Goal: Find specific page/section: Find specific page/section

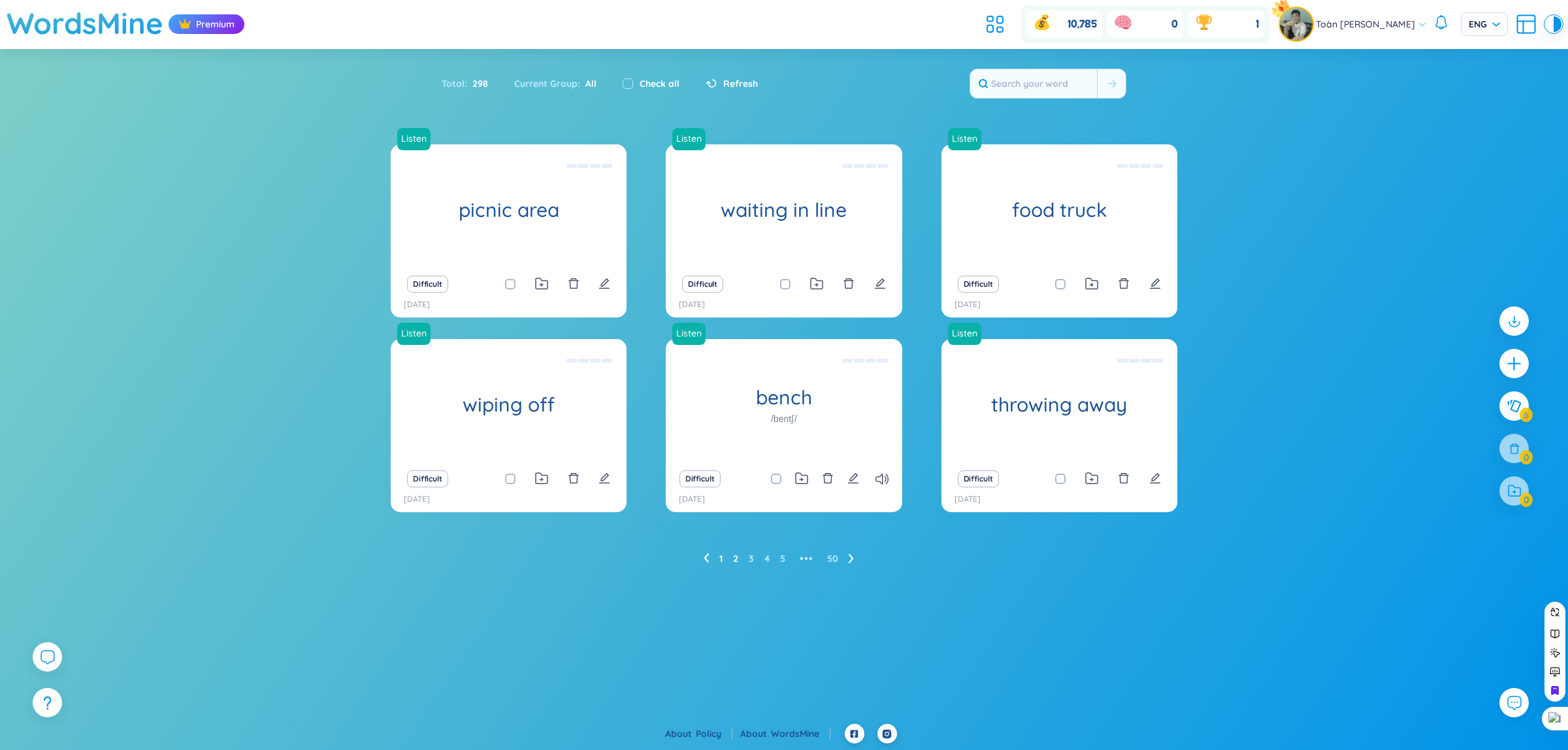
click at [736, 559] on link "2" at bounding box center [736, 558] width 5 height 20
click at [753, 559] on link "3" at bounding box center [751, 558] width 5 height 20
click at [749, 554] on link "3" at bounding box center [751, 558] width 5 height 20
click at [769, 555] on link "4" at bounding box center [767, 558] width 5 height 20
click at [772, 559] on link "5" at bounding box center [775, 558] width 5 height 20
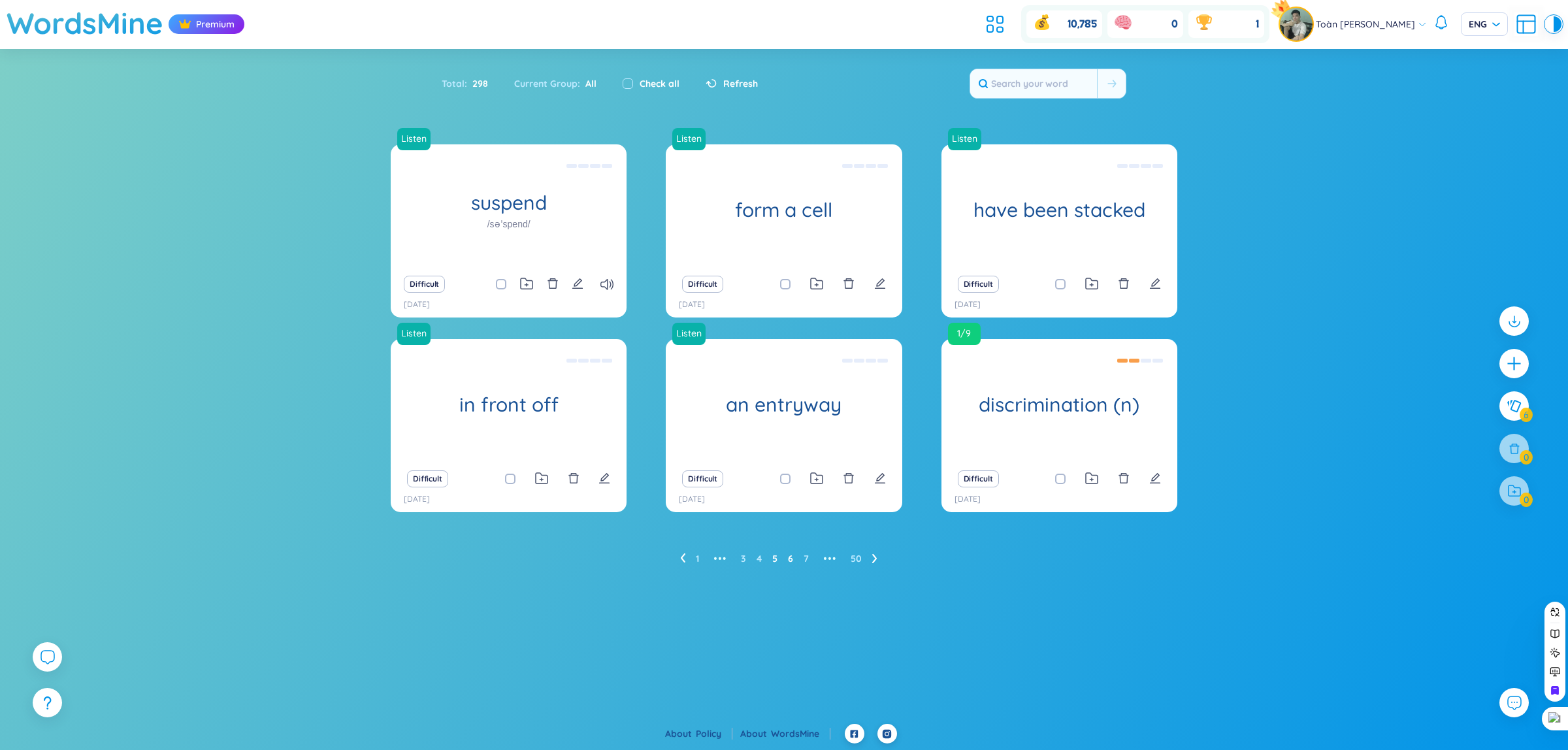
click at [788, 559] on link "6" at bounding box center [791, 558] width 5 height 20
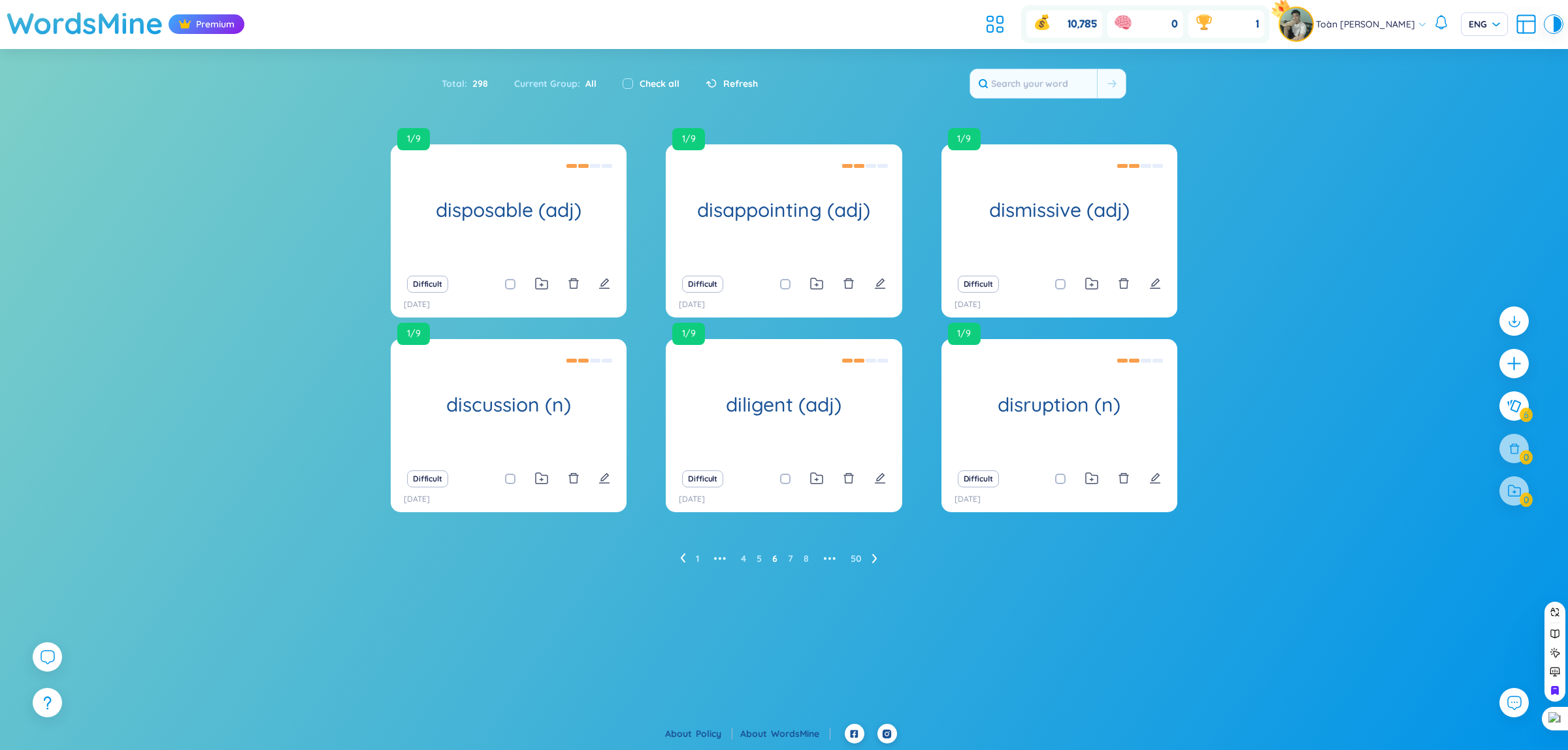
click at [766, 559] on ul "1 ••• 4 5 6 7 8 ••• 50" at bounding box center [784, 558] width 208 height 21
click at [758, 557] on link "5" at bounding box center [759, 558] width 5 height 20
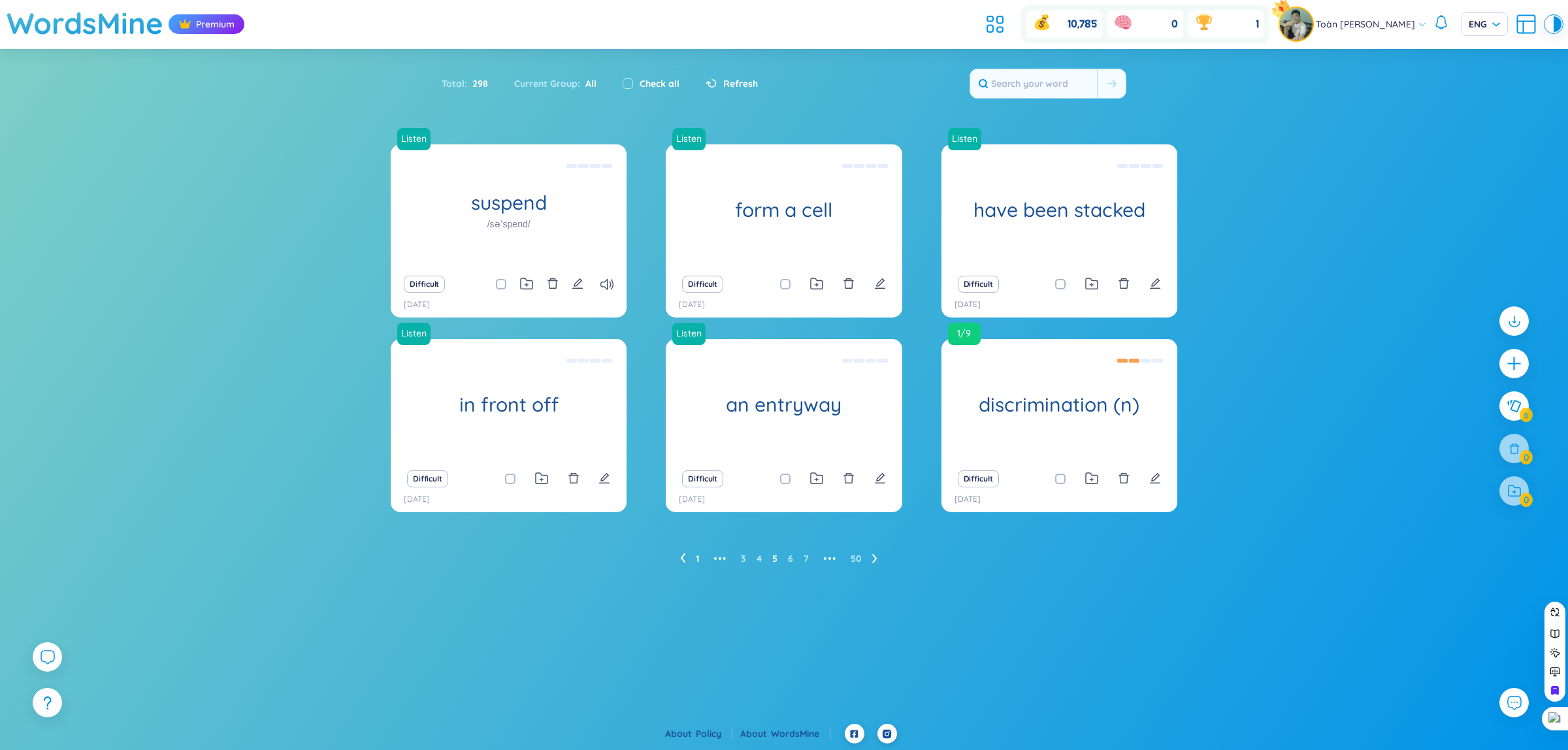
click at [697, 561] on link "1" at bounding box center [697, 558] width 3 height 20
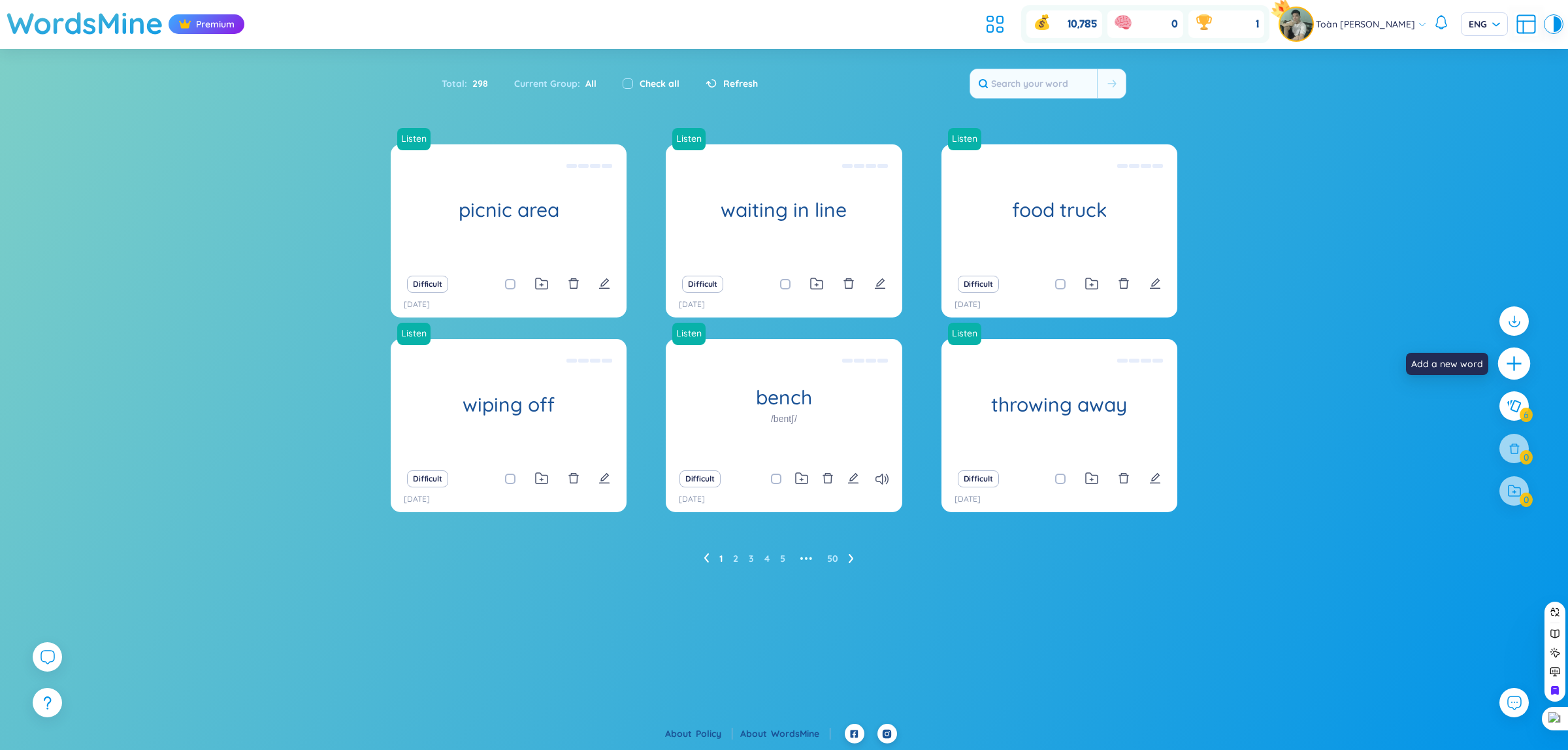
click at [1527, 366] on div at bounding box center [1515, 364] width 33 height 33
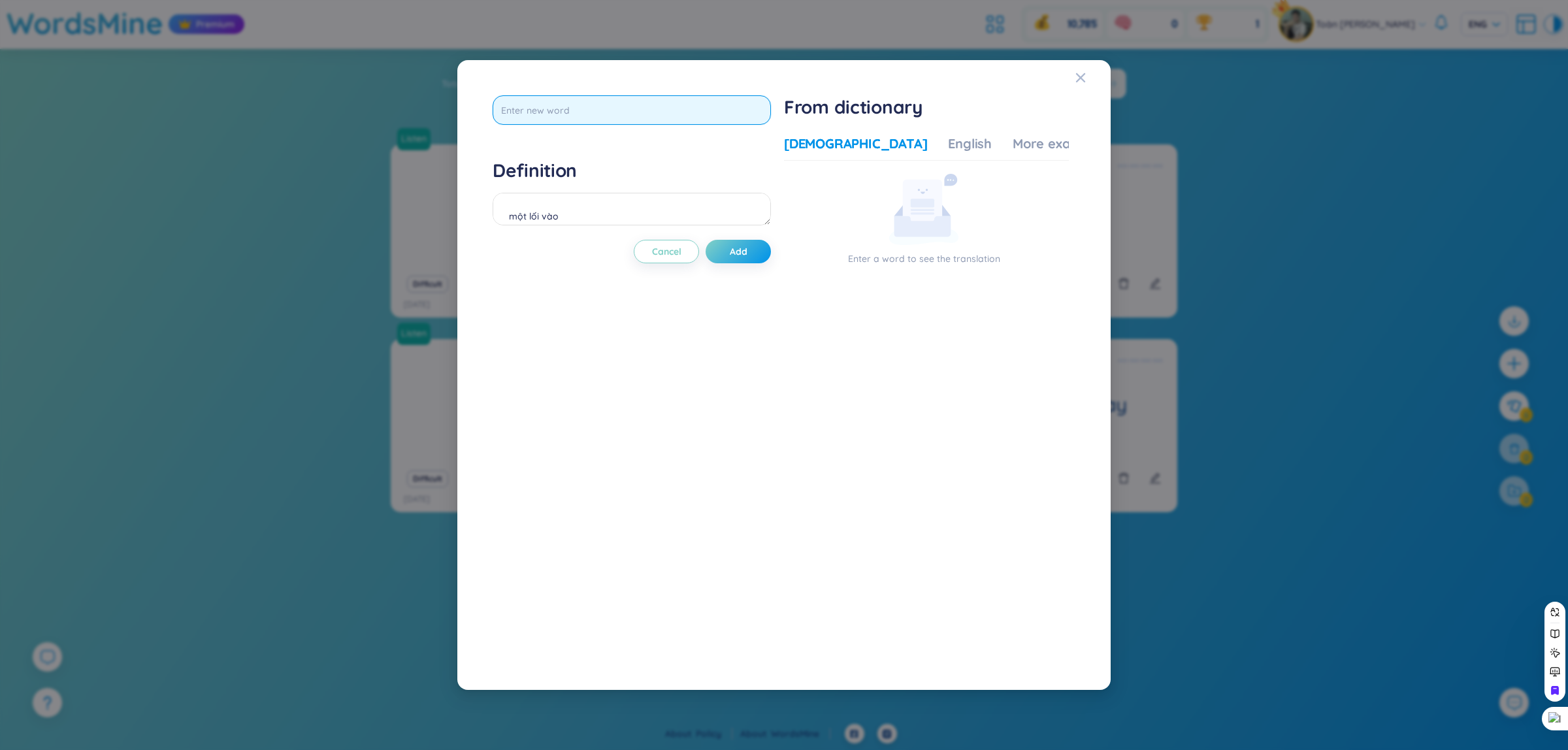
click at [603, 99] on input "text" at bounding box center [631, 110] width 278 height 29
click at [608, 103] on input "text" at bounding box center [631, 110] width 278 height 29
type input "a rug"
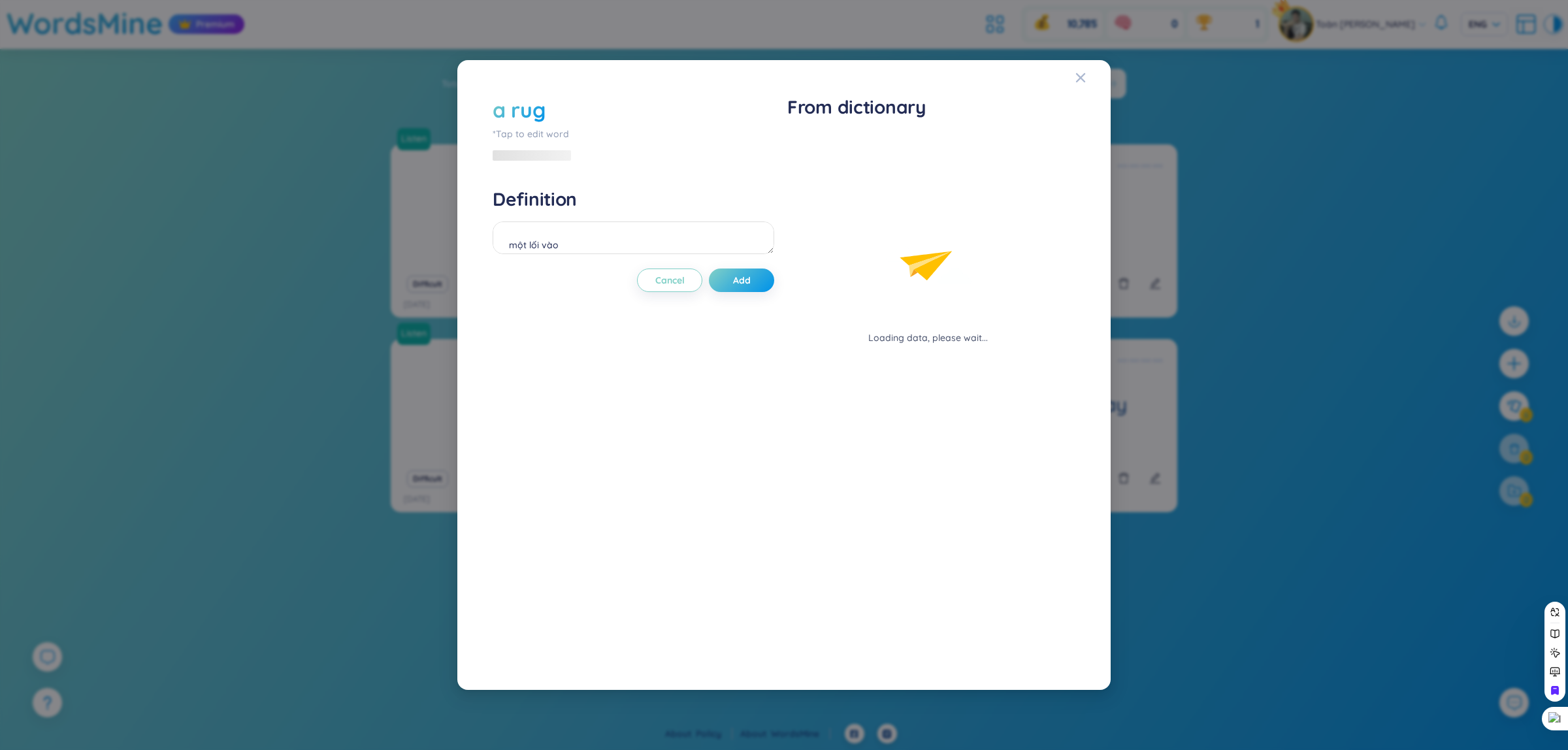
click at [666, 338] on div "a rug *Tap to edit word Definition một lối vào Cancel Add" at bounding box center [633, 375] width 282 height 559
click at [569, 243] on textarea "một lối vào" at bounding box center [631, 237] width 278 height 33
